Goal: Information Seeking & Learning: Learn about a topic

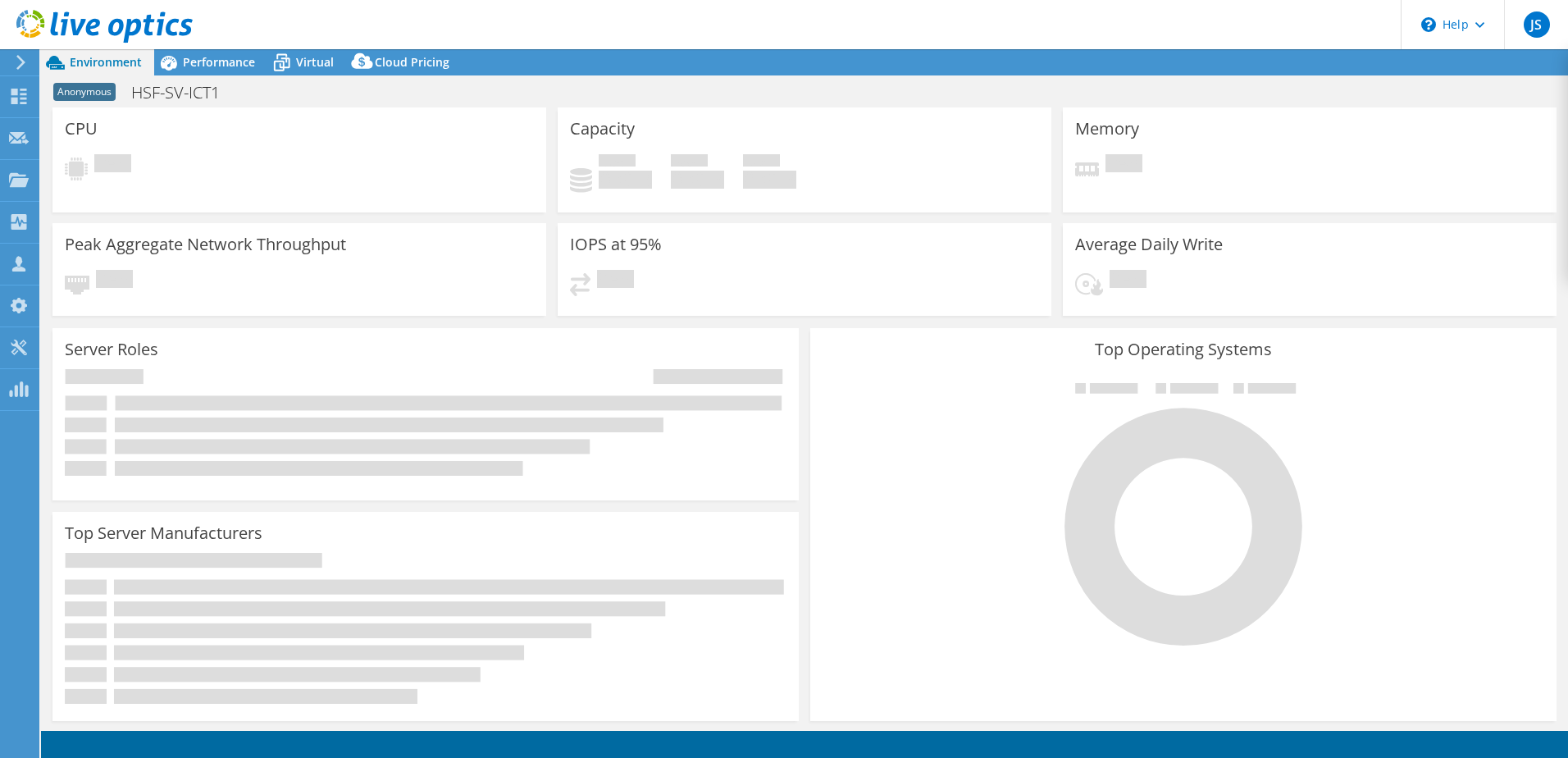
select select "USD"
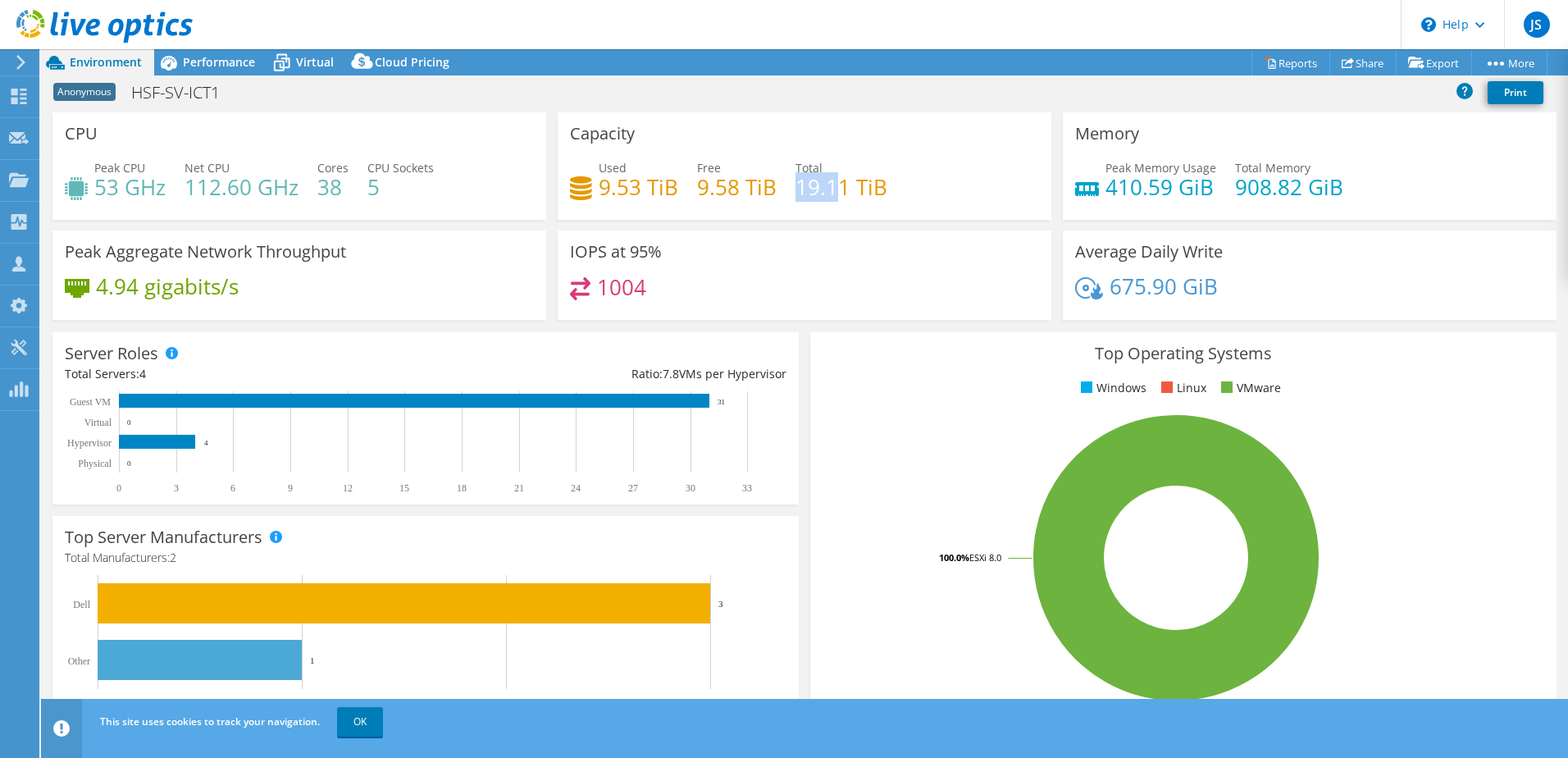
drag, startPoint x: 791, startPoint y: 192, endPoint x: 884, endPoint y: 187, distance: 93.1
click at [871, 188] on h4 "19.11 TiB" at bounding box center [841, 186] width 92 height 18
drag, startPoint x: 884, startPoint y: 187, endPoint x: 905, endPoint y: 186, distance: 21.0
click at [905, 186] on div "Used 9.53 TiB Free 9.58 TiB Total 19.11 TiB" at bounding box center [804, 185] width 469 height 54
drag, startPoint x: 319, startPoint y: 187, endPoint x: 396, endPoint y: 193, distance: 77.2
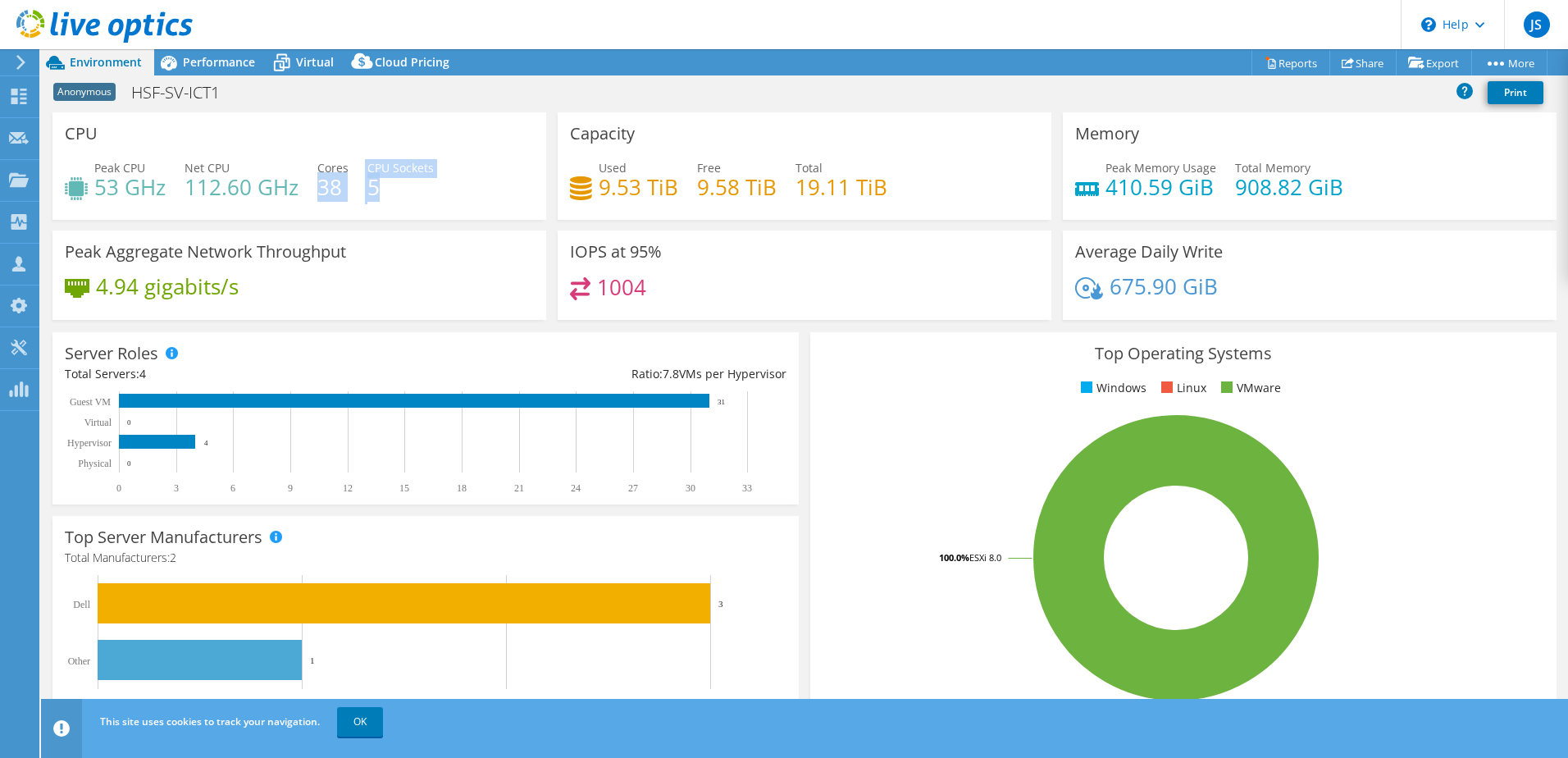
click at [394, 193] on div "Peak CPU 53 GHz Net CPU 112.60 GHz Cores 38 CPU Sockets 5" at bounding box center [299, 185] width 469 height 54
click at [396, 193] on h4 "5" at bounding box center [400, 186] width 66 height 18
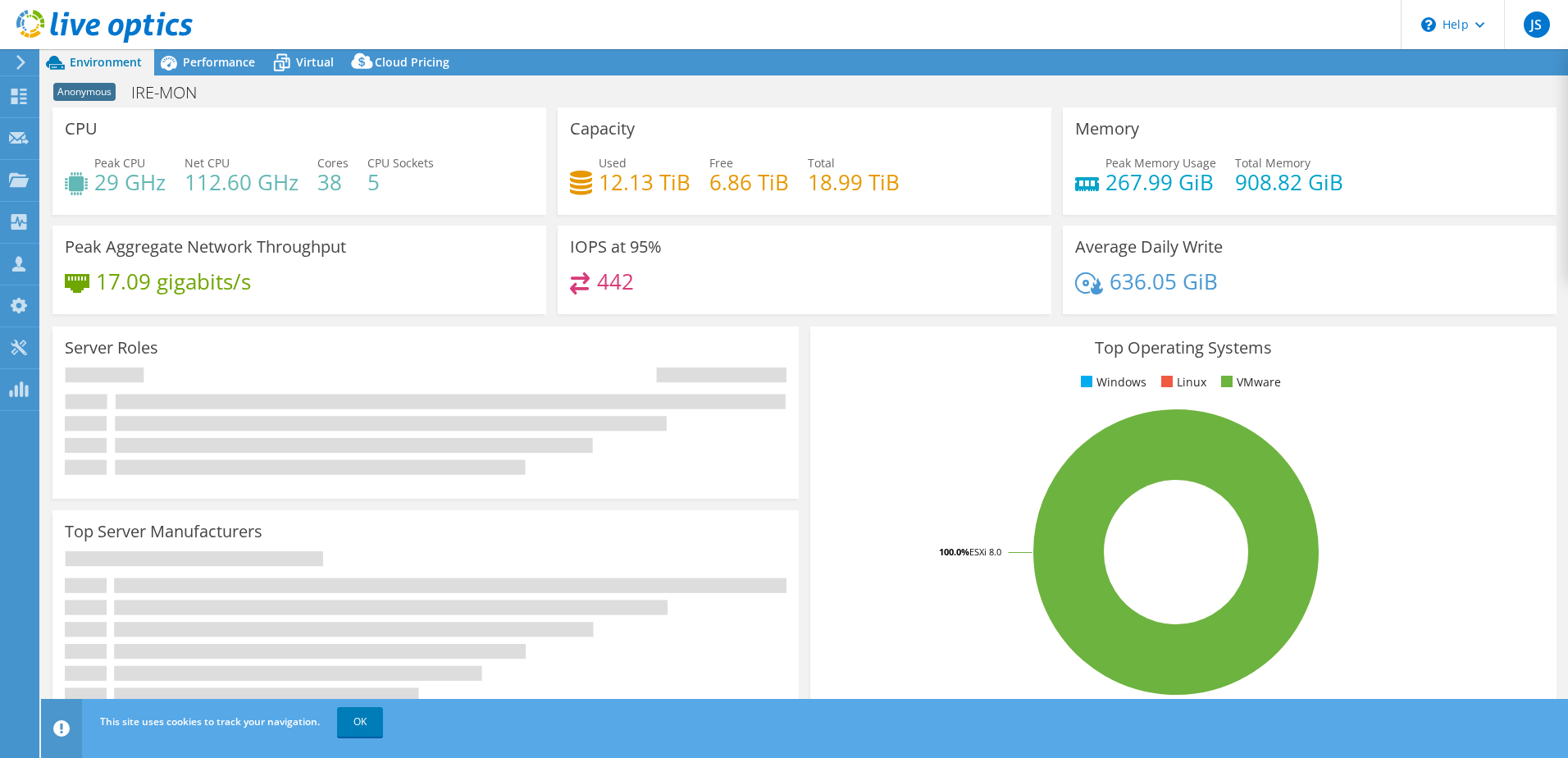
select select "USD"
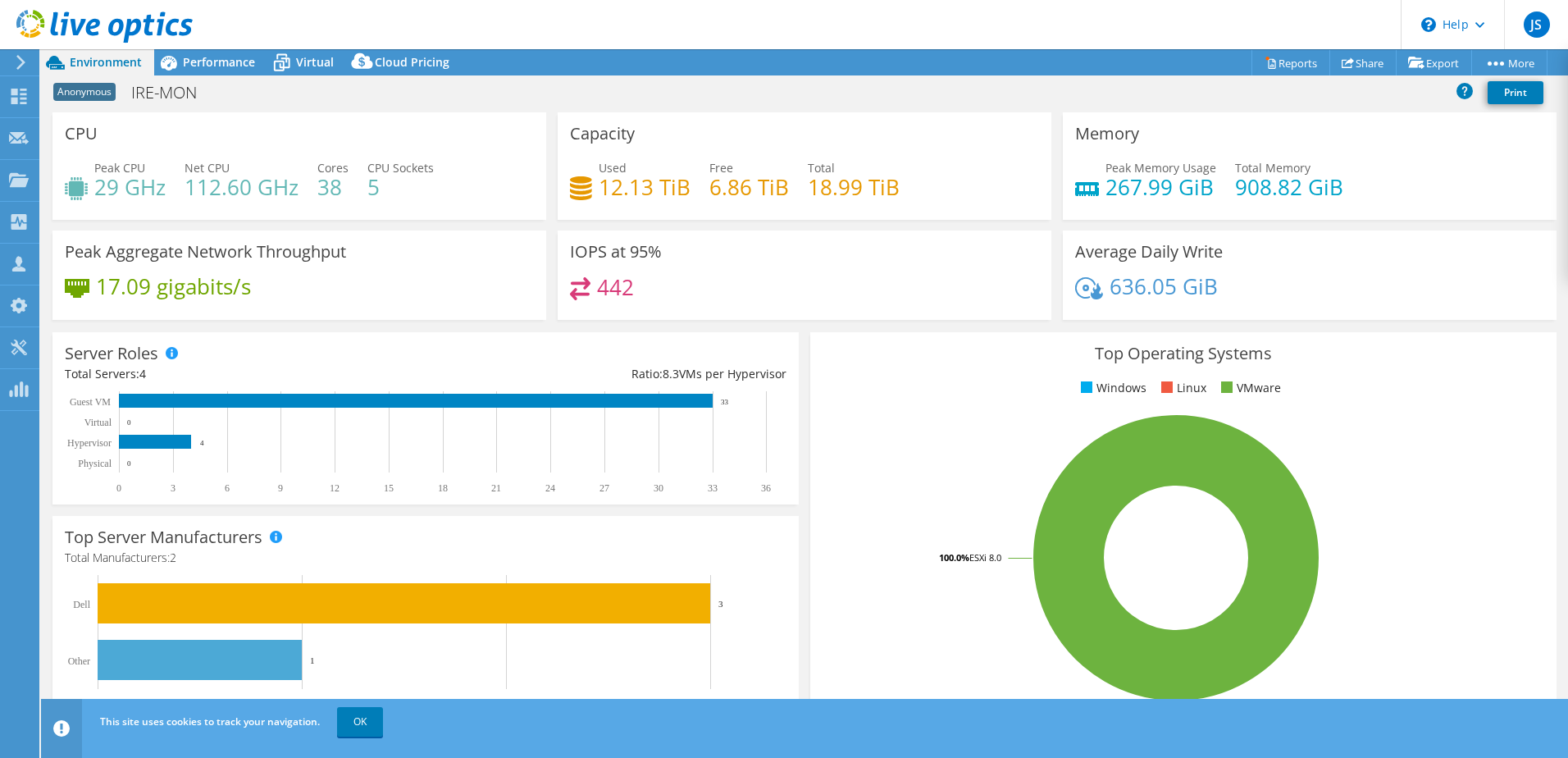
select select "USD"
drag, startPoint x: 162, startPoint y: 96, endPoint x: 189, endPoint y: 94, distance: 27.1
click at [162, 96] on h1 "IRE-MON" at bounding box center [173, 93] width 98 height 18
click at [238, 96] on div "Anonymous IRE-MON Print" at bounding box center [805, 93] width 1528 height 31
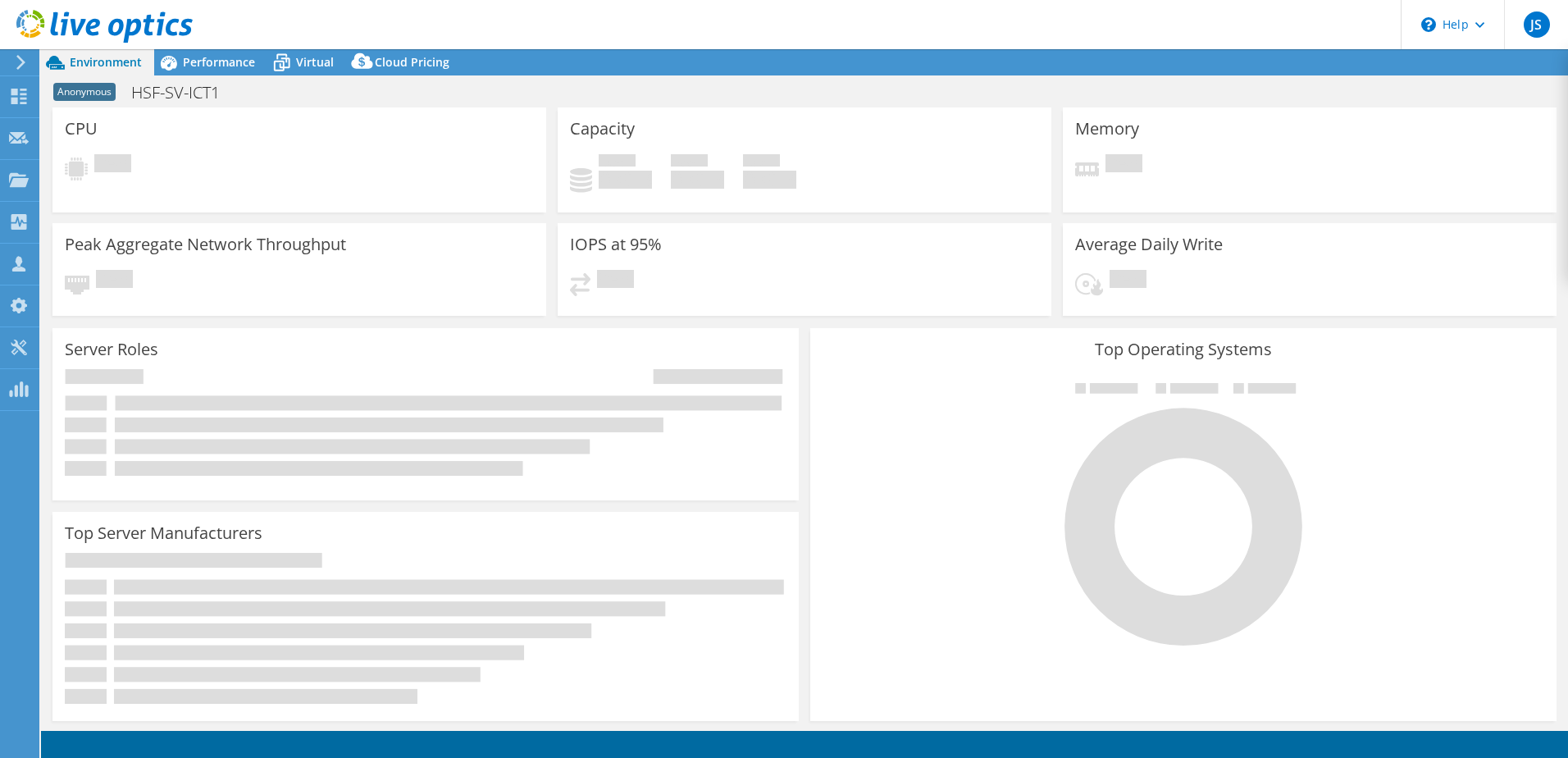
select select "USD"
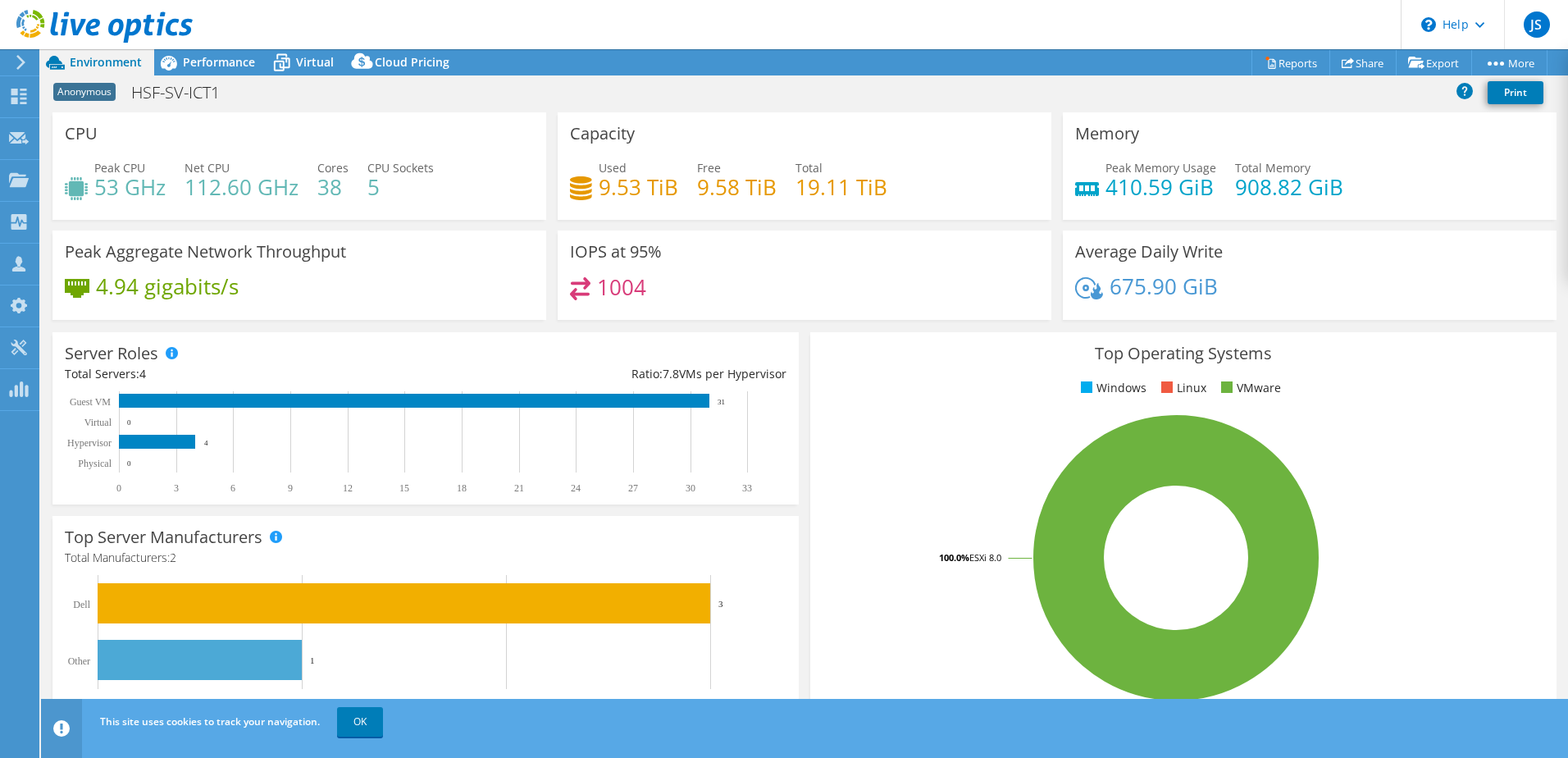
click at [959, 111] on div "Anonymous HSF-SV-ICT1 Print" at bounding box center [805, 95] width 1528 height 35
